Goal: Task Accomplishment & Management: Manage account settings

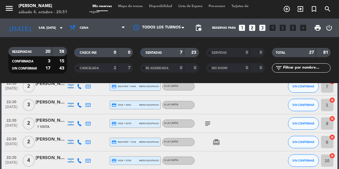
scroll to position [462, 0]
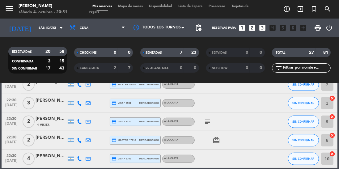
click at [258, 127] on div at bounding box center [255, 121] width 17 height 18
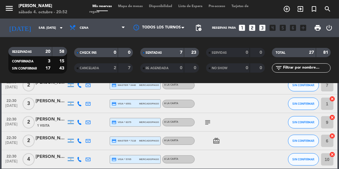
scroll to position [460, 0]
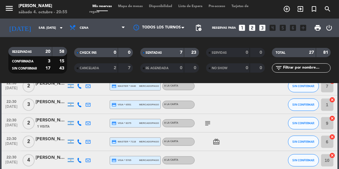
click at [330, 143] on input "6" at bounding box center [327, 142] width 12 height 12
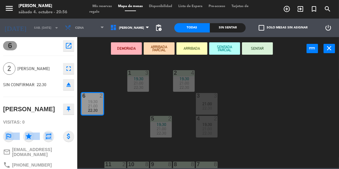
click at [295, 111] on div "1 3 19:30 21:00 22:30 2 4 19:30 21:00 22:30 3 3 21:00 22:30 6 2 19:30 21:00 22:…" at bounding box center [210, 113] width 258 height 109
click at [102, 8] on div "Mis reservas Mapa de mesas Disponibilidad Lista de Espera Pre-acceso Tarjetas d…" at bounding box center [169, 9] width 160 height 11
click at [107, 7] on span "Mis reservas" at bounding box center [102, 6] width 26 height 3
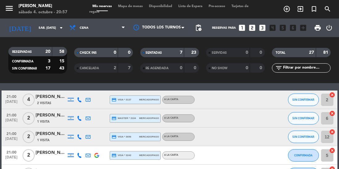
scroll to position [200, 0]
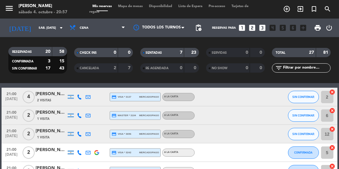
click at [51, 100] on div "2 Visitas" at bounding box center [51, 100] width 31 height 5
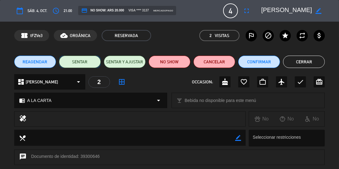
click at [81, 63] on button "SENTAR" at bounding box center [80, 62] width 42 height 12
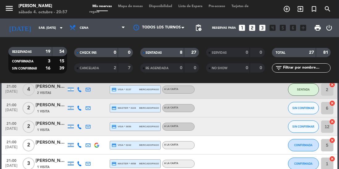
scroll to position [207, 0]
click at [52, 109] on div "1 Visita" at bounding box center [51, 111] width 31 height 5
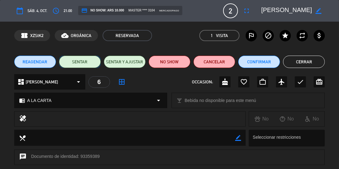
click at [79, 63] on button "SENTAR" at bounding box center [80, 62] width 42 height 12
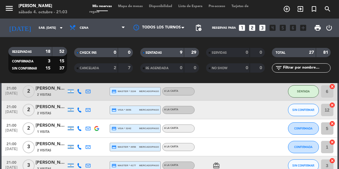
scroll to position [226, 0]
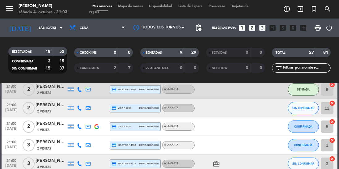
click at [47, 109] on span "2 Visitas" at bounding box center [44, 111] width 14 height 5
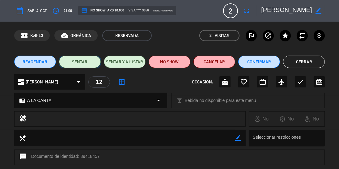
click at [68, 65] on button "SENTAR" at bounding box center [80, 62] width 42 height 12
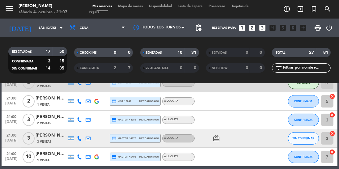
scroll to position [250, 0]
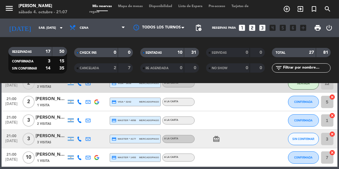
click at [77, 156] on icon at bounding box center [79, 157] width 5 height 5
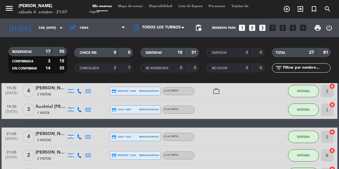
scroll to position [168, 0]
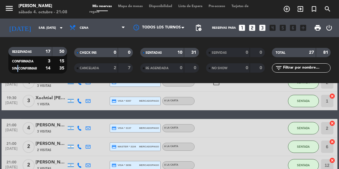
click at [2, 134] on div "21:00 [DATE]" at bounding box center [12, 128] width 20 height 18
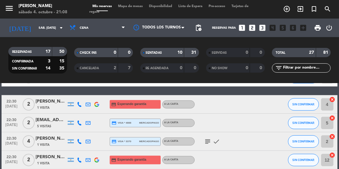
scroll to position [359, 0]
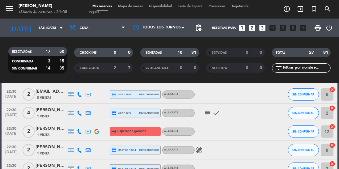
click at [261, 31] on icon "looks_3" at bounding box center [262, 28] width 8 height 8
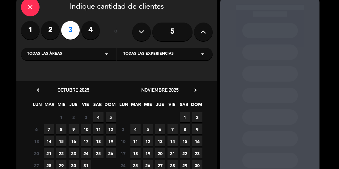
click at [98, 116] on span "4" at bounding box center [98, 117] width 10 height 10
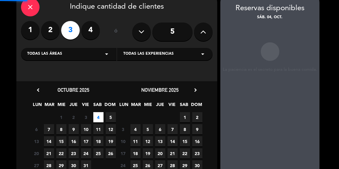
scroll to position [25, 0]
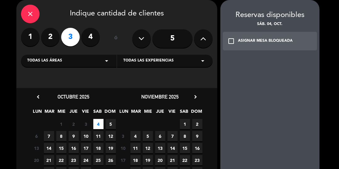
click at [254, 39] on div "ASIGNAR MESA BLOQUEADA" at bounding box center [265, 41] width 55 height 6
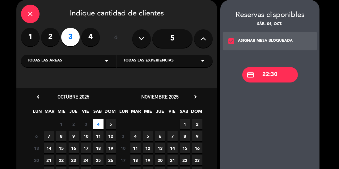
click at [272, 79] on div "credit_card 22:30" at bounding box center [270, 74] width 56 height 15
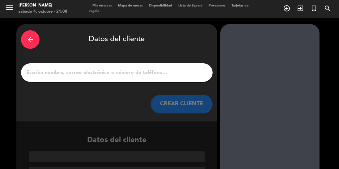
click at [161, 69] on input "1" at bounding box center [117, 72] width 182 height 9
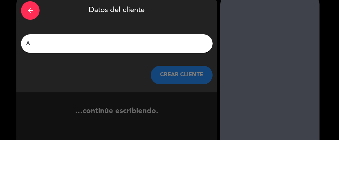
scroll to position [0, 0]
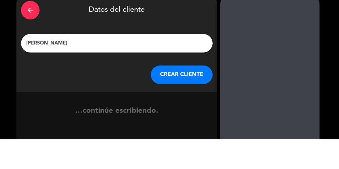
type input "[PERSON_NAME]"
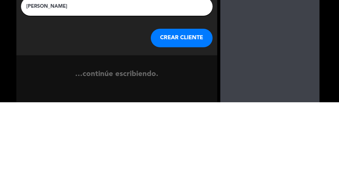
click at [182, 104] on button "CREAR CLIENTE" at bounding box center [182, 104] width 62 height 19
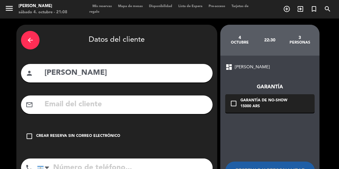
click at [77, 135] on div "Crear reserva sin correo electrónico" at bounding box center [78, 136] width 84 height 6
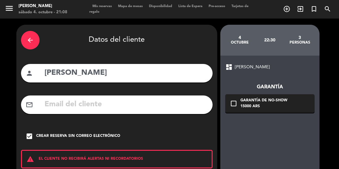
scroll to position [39, 0]
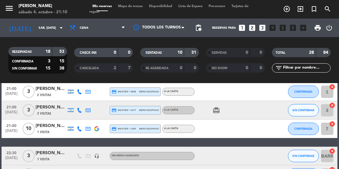
scroll to position [242, 0]
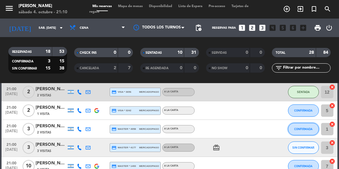
click at [301, 133] on button "CONFIRMADA" at bounding box center [303, 129] width 31 height 12
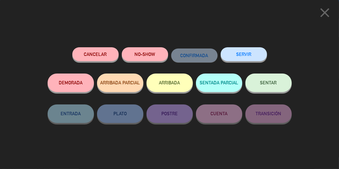
click at [268, 82] on span "SENTAR" at bounding box center [268, 82] width 17 height 5
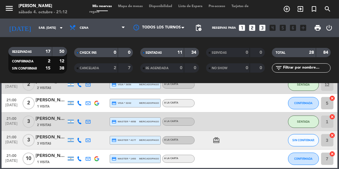
scroll to position [241, 0]
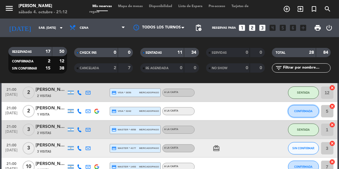
click at [302, 109] on span "CONFIRMADA" at bounding box center [303, 110] width 18 height 3
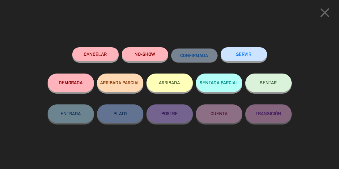
click at [267, 84] on span "SENTAR" at bounding box center [268, 82] width 17 height 5
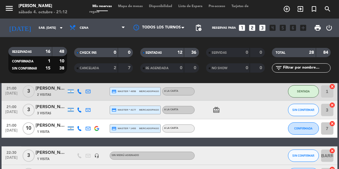
scroll to position [275, 0]
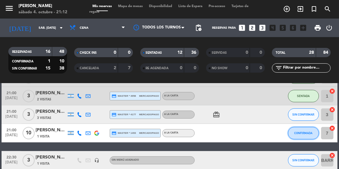
click at [304, 138] on button "CONFIRMADA" at bounding box center [303, 133] width 31 height 12
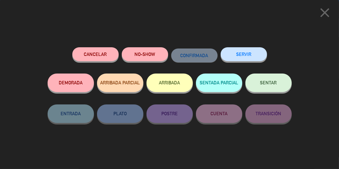
click at [276, 85] on span "SENTAR" at bounding box center [268, 82] width 17 height 5
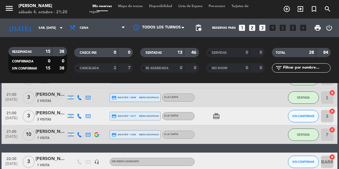
scroll to position [273, 0]
